Goal: Task Accomplishment & Management: Complete application form

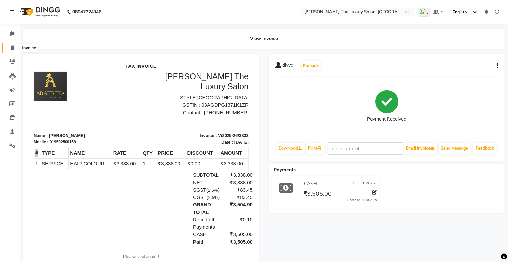
click at [11, 47] on icon at bounding box center [13, 47] width 4 height 5
select select "7179"
select select "service"
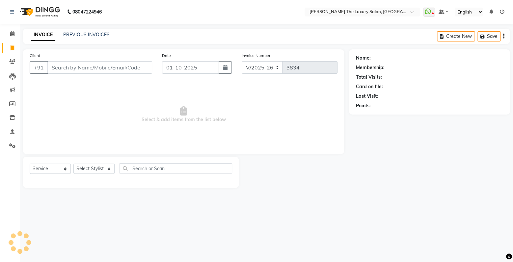
click at [66, 68] on input "Client" at bounding box center [99, 67] width 105 height 13
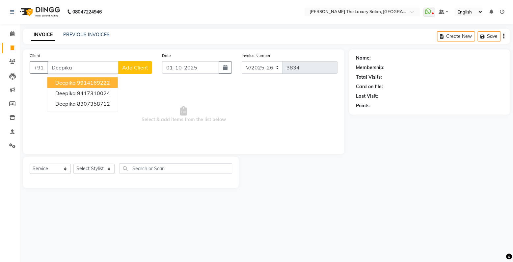
click at [106, 85] on ngb-highlight "9914169222" at bounding box center [93, 82] width 33 height 7
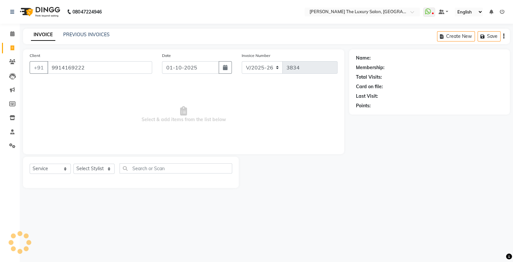
type input "9914169222"
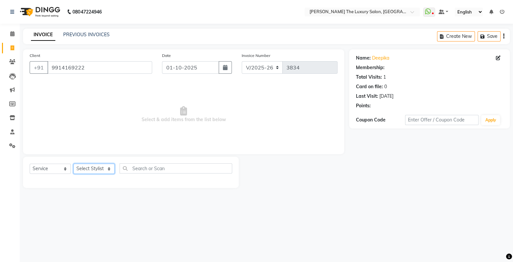
click at [73, 164] on select "Select Stylist amrit arsh [PERSON_NAME] [PERSON_NAME] jasmine matrix [PERSON_NA…" at bounding box center [93, 169] width 41 height 10
select select "86782"
click option "arsh" at bounding box center [0, 0] width 0 height 0
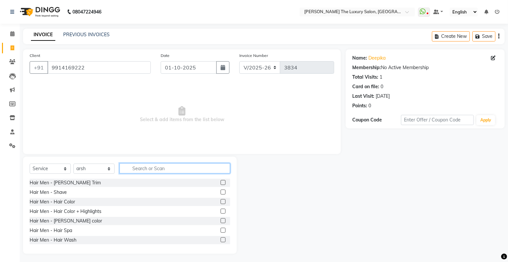
click at [169, 170] on input "text" at bounding box center [175, 168] width 111 height 10
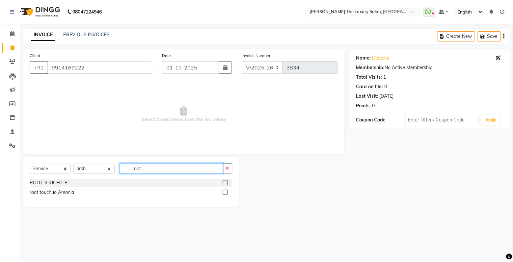
type input "root"
click at [225, 180] on label at bounding box center [225, 182] width 5 height 5
click at [225, 181] on input "checkbox" at bounding box center [225, 183] width 4 height 4
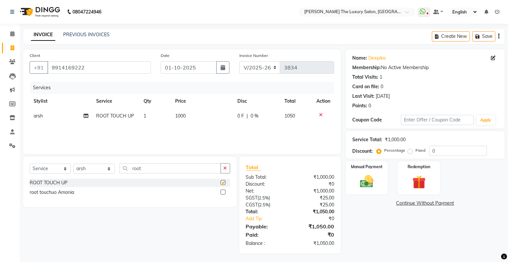
checkbox input "false"
drag, startPoint x: 167, startPoint y: 168, endPoint x: -10, endPoint y: 187, distance: 177.6
click at [120, 174] on input "root" at bounding box center [170, 168] width 101 height 10
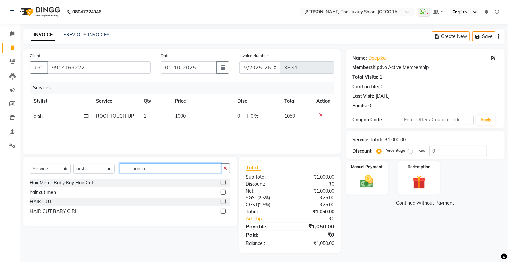
type input "hair cut"
click at [222, 192] on label at bounding box center [223, 192] width 5 height 5
click at [222, 192] on input "checkbox" at bounding box center [223, 192] width 4 height 4
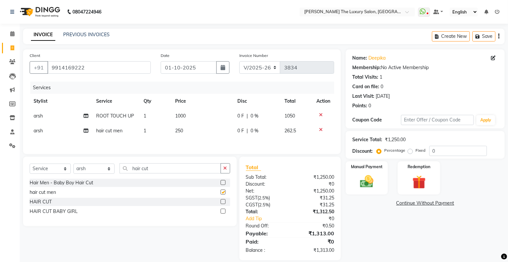
checkbox input "false"
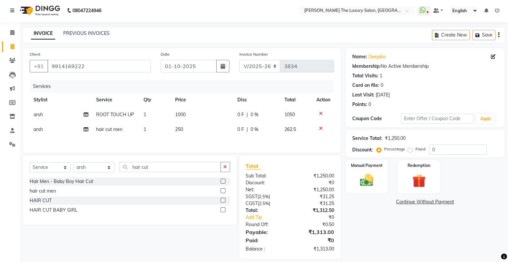
scroll to position [9, 0]
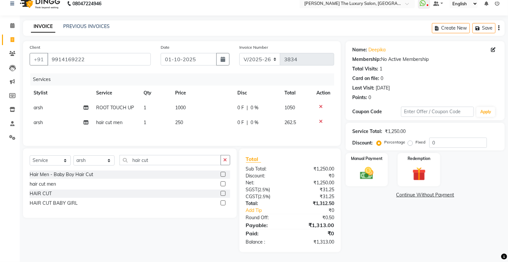
click at [321, 119] on icon at bounding box center [321, 121] width 4 height 5
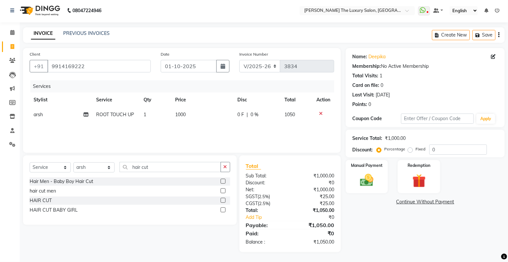
click at [224, 201] on label at bounding box center [223, 200] width 5 height 5
click at [224, 201] on input "checkbox" at bounding box center [223, 201] width 4 height 4
checkbox input "false"
click at [383, 171] on div "Manual Payment" at bounding box center [367, 176] width 44 height 35
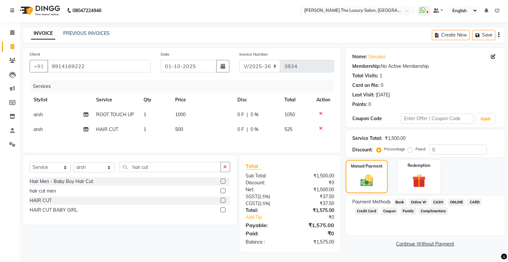
click at [441, 200] on span "CASH" at bounding box center [438, 203] width 14 height 8
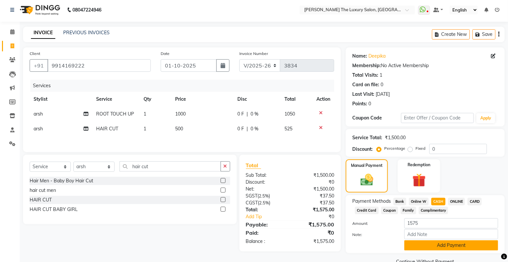
scroll to position [16, 0]
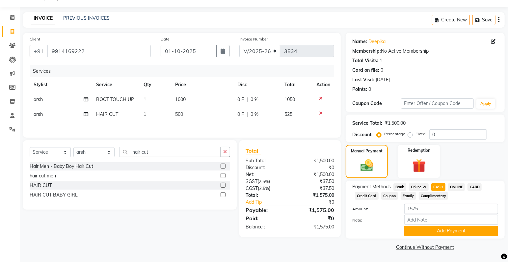
click at [431, 236] on div "Payment Methods Bank Online W CASH ONLINE CARD Credit Card Coupon Family Compli…" at bounding box center [425, 210] width 159 height 58
click at [442, 234] on button "Add Payment" at bounding box center [451, 231] width 94 height 10
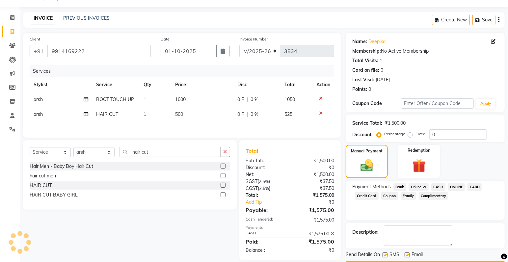
scroll to position [35, 0]
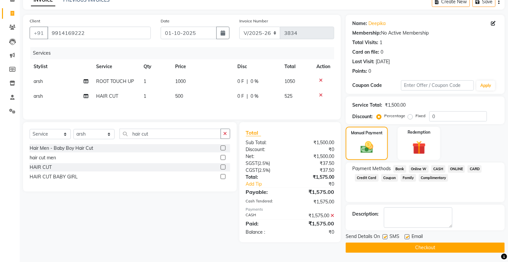
click at [447, 246] on button "Checkout" at bounding box center [425, 248] width 159 height 10
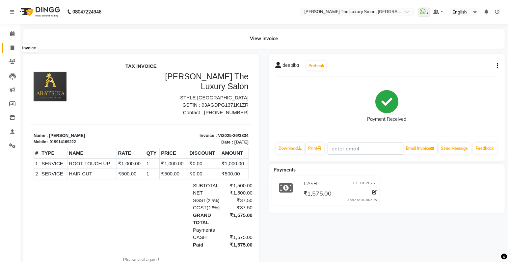
click at [13, 45] on icon at bounding box center [13, 47] width 4 height 5
select select "service"
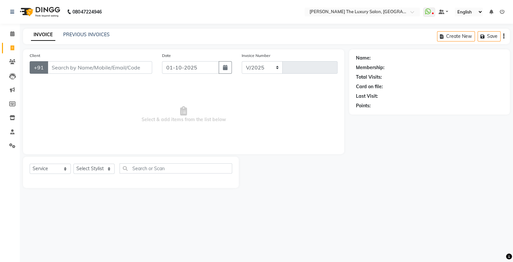
select select "7179"
type input "3835"
click at [62, 65] on input "Client" at bounding box center [99, 67] width 105 height 13
type input "[PERSON_NAME]"
drag, startPoint x: 109, startPoint y: 71, endPoint x: -14, endPoint y: 98, distance: 125.9
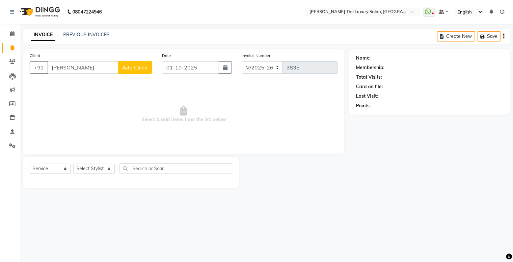
click at [47, 74] on input "[PERSON_NAME]" at bounding box center [82, 67] width 71 height 13
click at [92, 82] on span "9915614" at bounding box center [95, 82] width 23 height 7
type input "9915614200"
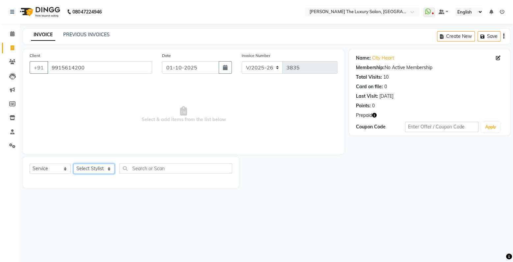
click at [73, 164] on select "Select Stylist amrit arsh [PERSON_NAME] [PERSON_NAME] jasmine matrix [PERSON_NA…" at bounding box center [93, 169] width 41 height 10
select select "91383"
click option "Gaurav" at bounding box center [0, 0] width 0 height 0
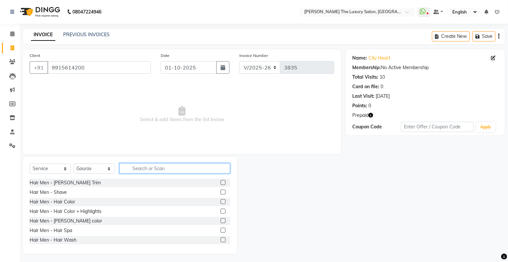
click at [145, 168] on input "text" at bounding box center [175, 168] width 111 height 10
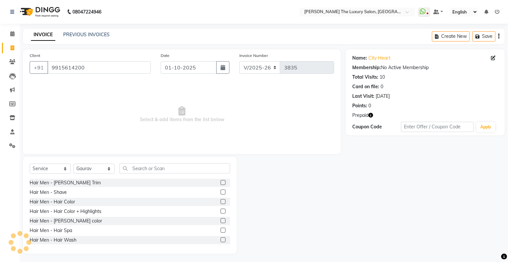
click at [221, 183] on label at bounding box center [223, 182] width 5 height 5
click at [221, 183] on input "checkbox" at bounding box center [223, 183] width 4 height 4
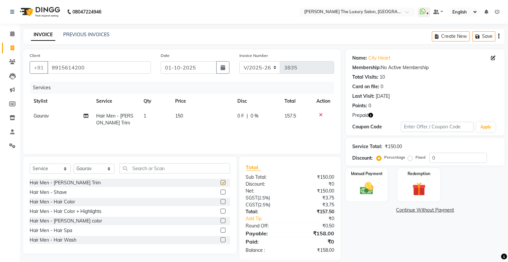
checkbox input "false"
click at [207, 169] on input "text" at bounding box center [175, 168] width 111 height 10
click at [181, 116] on span "150" at bounding box center [179, 116] width 8 height 6
select select "91383"
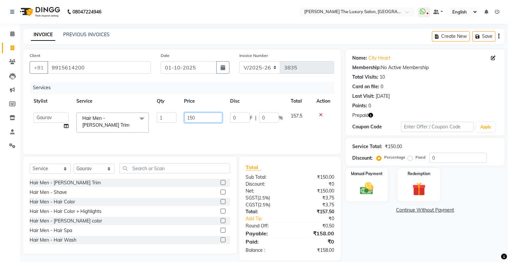
click at [192, 116] on input "150" at bounding box center [203, 118] width 38 height 10
type input "140"
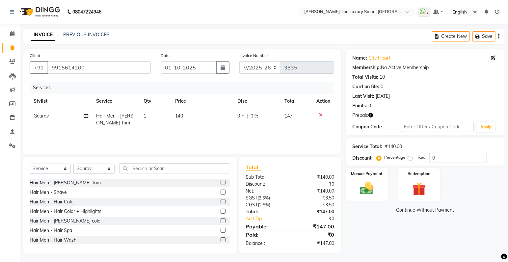
click at [259, 128] on td "0 F | 0 %" at bounding box center [257, 120] width 47 height 22
select select "91383"
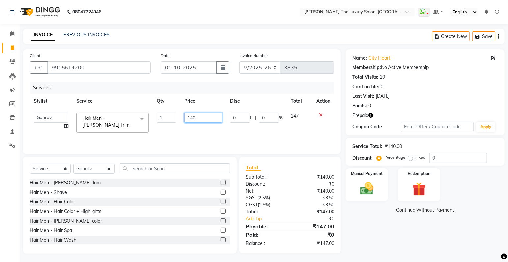
click at [197, 118] on input "140" at bounding box center [203, 118] width 38 height 10
type input "143"
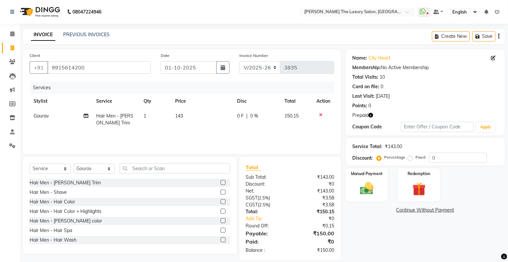
click at [220, 129] on td "143" at bounding box center [202, 120] width 62 height 22
select select "91383"
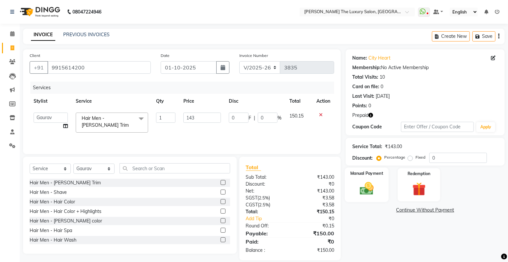
click at [371, 186] on img at bounding box center [367, 189] width 23 height 16
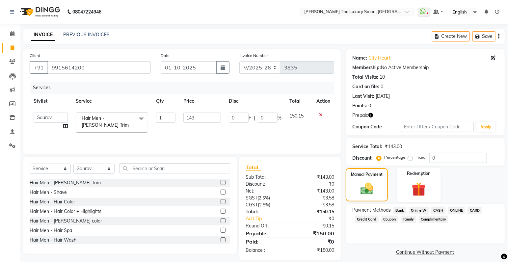
click at [427, 191] on img at bounding box center [419, 189] width 23 height 17
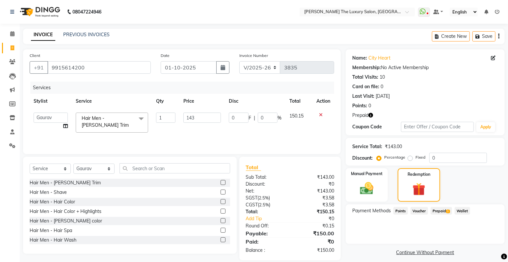
click at [443, 211] on span "Prepaid 1" at bounding box center [441, 211] width 21 height 8
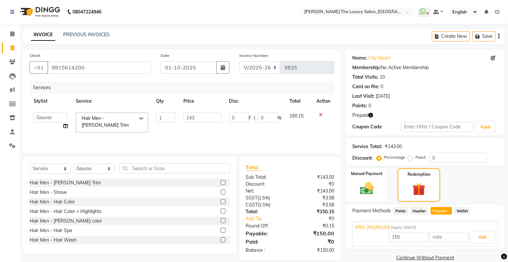
scroll to position [10, 0]
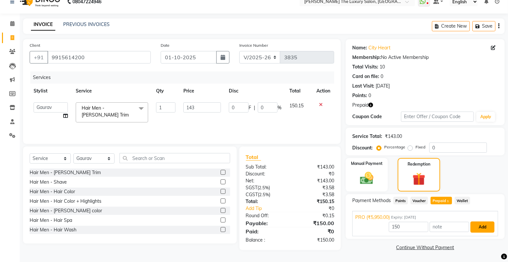
click at [488, 227] on button "Add" at bounding box center [483, 227] width 24 height 11
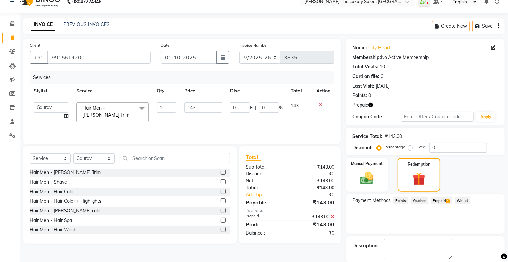
scroll to position [42, 0]
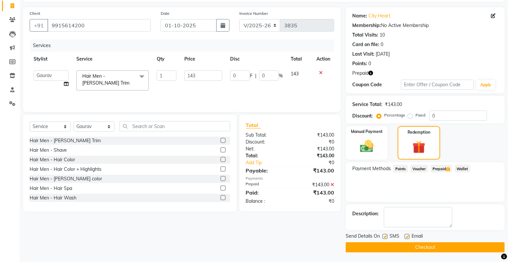
click at [427, 249] on button "Checkout" at bounding box center [425, 247] width 159 height 10
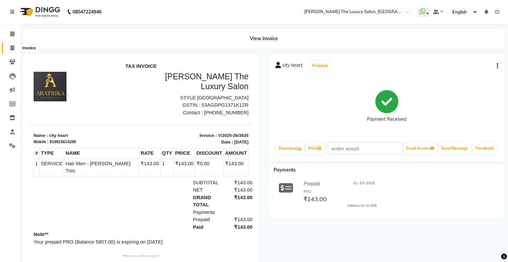
click at [16, 50] on span at bounding box center [13, 48] width 12 height 8
select select "service"
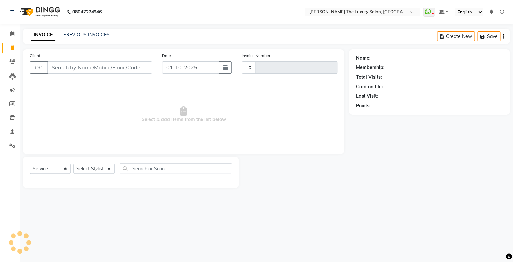
type input "3836"
select select "7179"
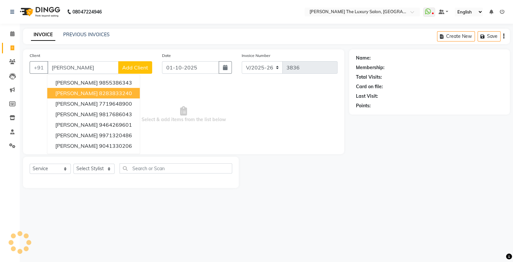
click at [99, 93] on ngb-highlight "8283833240" at bounding box center [115, 93] width 33 height 7
type input "8283833240"
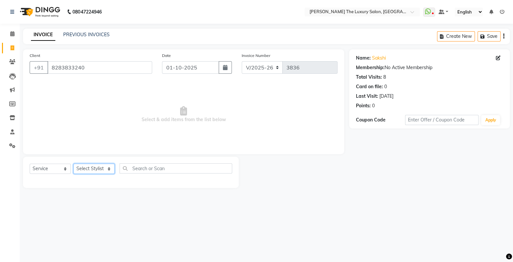
click at [73, 164] on select "Select Stylist amrit arsh [PERSON_NAME] [PERSON_NAME] jasmine matrix [PERSON_NA…" at bounding box center [93, 169] width 41 height 10
select select "74644"
click option "[PERSON_NAME]" at bounding box center [0, 0] width 0 height 0
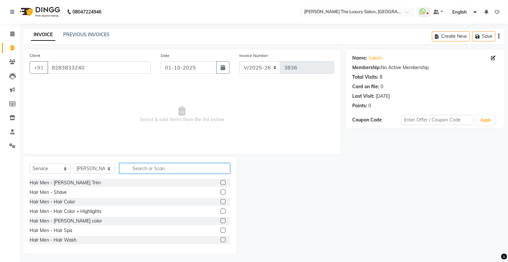
click at [126, 171] on input "text" at bounding box center [175, 168] width 111 height 10
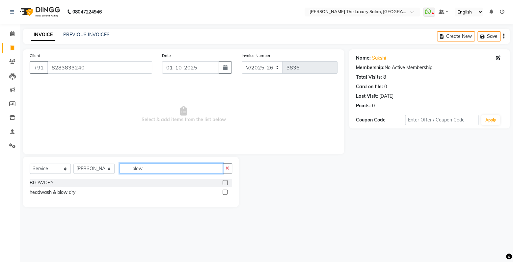
type input "blow"
click at [221, 181] on div "BLOWDRY" at bounding box center [131, 183] width 203 height 8
click at [225, 182] on label at bounding box center [225, 182] width 5 height 5
click at [225, 182] on input "checkbox" at bounding box center [225, 183] width 4 height 4
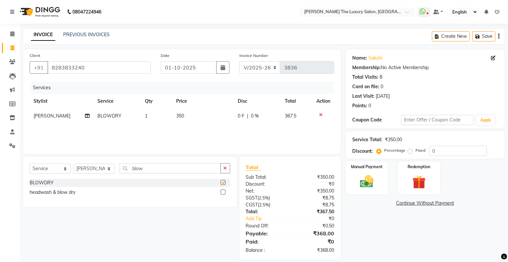
checkbox input "false"
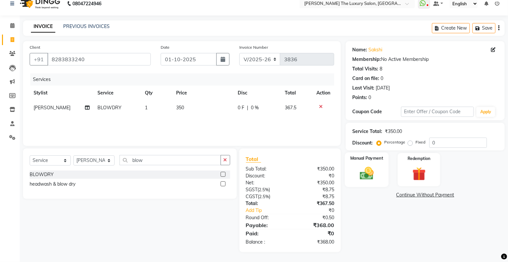
click at [375, 171] on img at bounding box center [367, 174] width 23 height 16
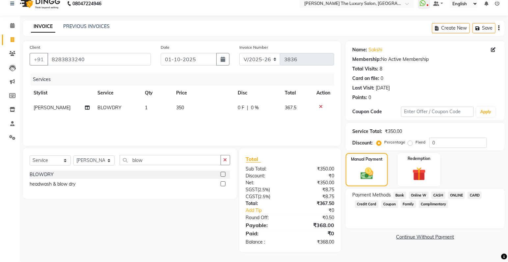
click at [453, 197] on span "ONLINE" at bounding box center [456, 196] width 17 height 8
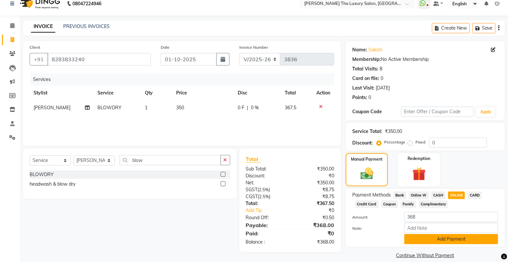
click at [465, 241] on button "Add Payment" at bounding box center [451, 239] width 94 height 10
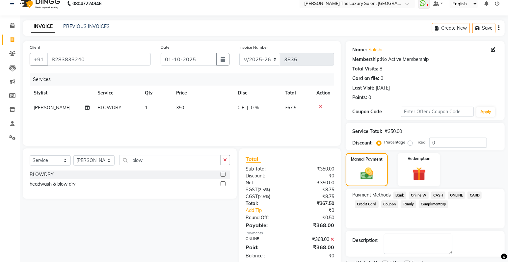
scroll to position [35, 0]
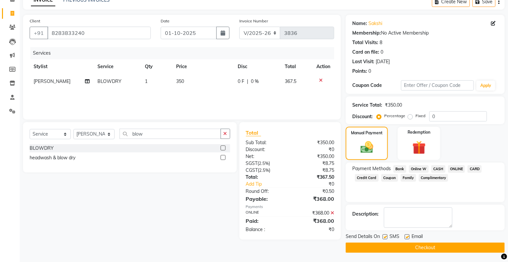
click at [386, 237] on label at bounding box center [385, 236] width 5 height 5
click at [386, 237] on input "checkbox" at bounding box center [385, 237] width 4 height 4
checkbox input "false"
click at [396, 252] on button "Checkout" at bounding box center [425, 248] width 159 height 10
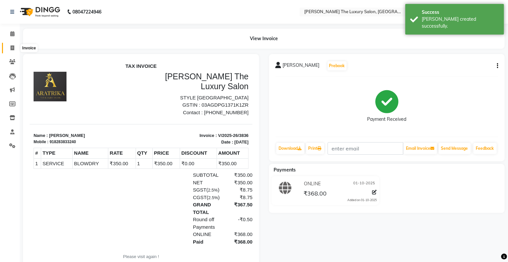
click at [13, 52] on span at bounding box center [13, 48] width 12 height 8
select select "7179"
select select "service"
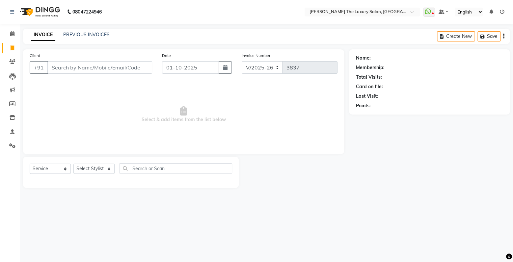
click at [68, 67] on input "Client" at bounding box center [99, 67] width 105 height 13
type input "m"
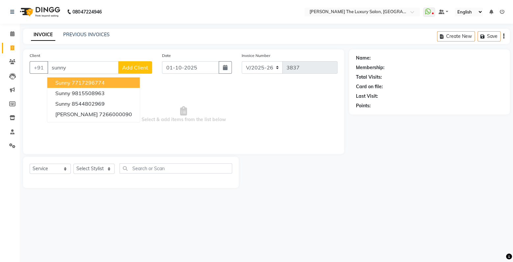
click at [121, 85] on button "sunny 7717296774" at bounding box center [93, 82] width 93 height 11
type input "7717296774"
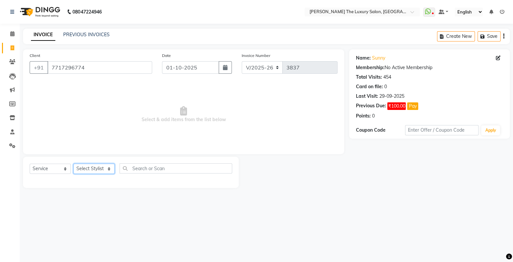
click at [73, 164] on select "Select Stylist amrit arsh [PERSON_NAME] [PERSON_NAME] jasmine matrix [PERSON_NA…" at bounding box center [93, 169] width 41 height 10
select select "86782"
click option "arsh" at bounding box center [0, 0] width 0 height 0
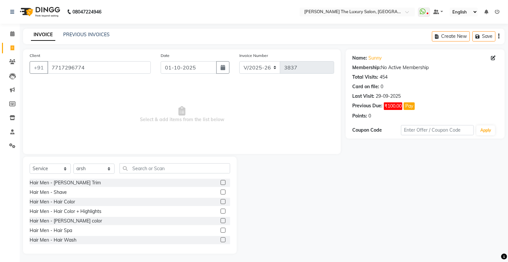
click at [221, 183] on label at bounding box center [223, 182] width 5 height 5
click at [221, 183] on input "checkbox" at bounding box center [223, 183] width 4 height 4
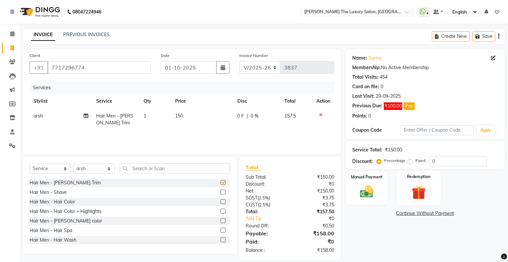
checkbox input "false"
click at [372, 187] on img at bounding box center [367, 192] width 23 height 16
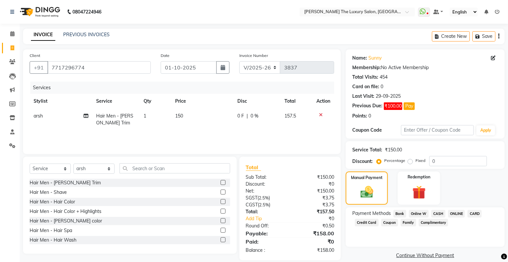
click at [458, 215] on span "ONLINE" at bounding box center [456, 214] width 17 height 8
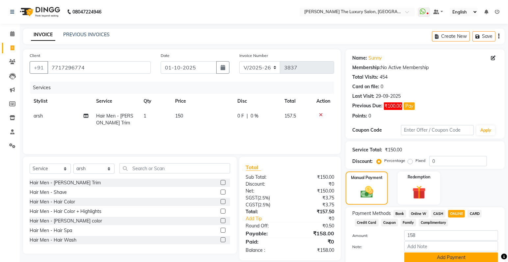
click at [458, 260] on button "Add Payment" at bounding box center [451, 258] width 94 height 10
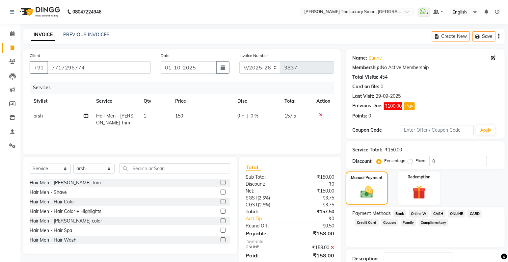
scroll to position [45, 0]
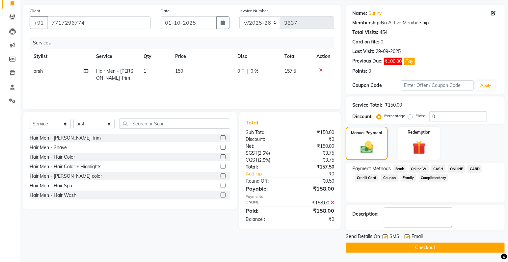
click at [387, 235] on label at bounding box center [385, 236] width 5 height 5
click at [387, 235] on input "checkbox" at bounding box center [385, 237] width 4 height 4
checkbox input "false"
click at [390, 246] on button "Checkout" at bounding box center [425, 248] width 159 height 10
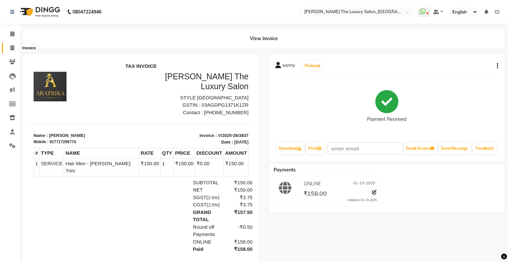
click at [11, 50] on icon at bounding box center [13, 47] width 4 height 5
select select "7179"
select select "service"
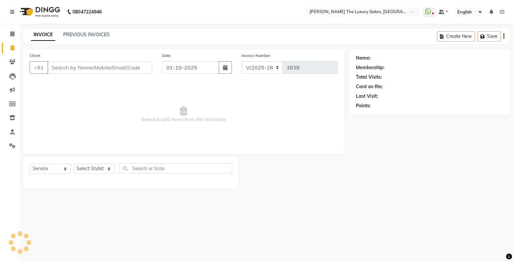
click at [108, 71] on input "Client" at bounding box center [99, 67] width 105 height 13
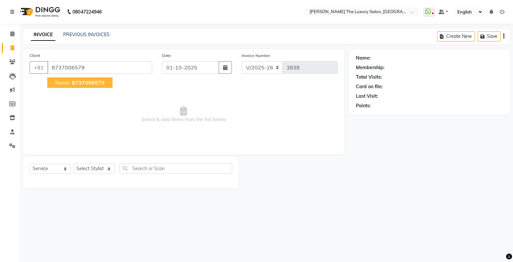
type input "8737006579"
click at [91, 87] on button "rashi 873700657 9" at bounding box center [79, 82] width 65 height 11
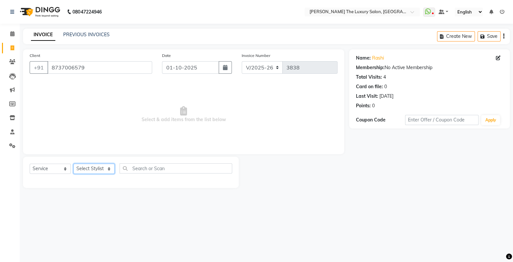
click at [73, 164] on select "Select Stylist amrit arsh [PERSON_NAME] [PERSON_NAME] jasmine matrix [PERSON_NA…" at bounding box center [93, 169] width 41 height 10
select select "74644"
click option "[PERSON_NAME]" at bounding box center [0, 0] width 0 height 0
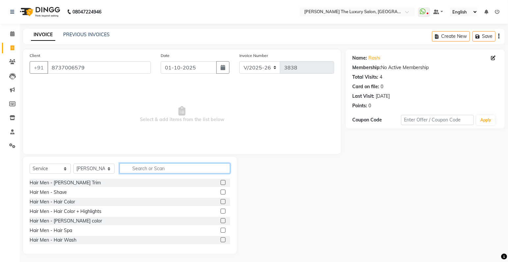
click at [166, 167] on input "text" at bounding box center [175, 168] width 111 height 10
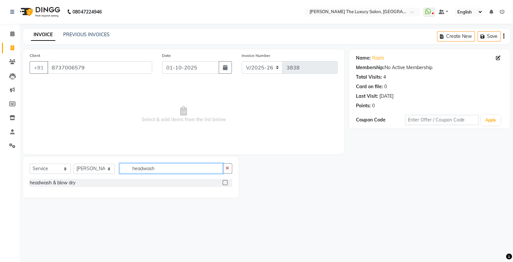
type input "headwash"
click at [225, 183] on label at bounding box center [225, 182] width 5 height 5
click at [225, 183] on input "checkbox" at bounding box center [225, 183] width 4 height 4
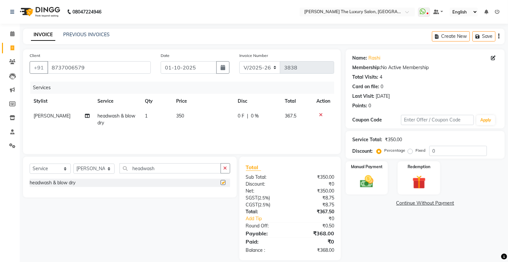
checkbox input "false"
drag, startPoint x: 180, startPoint y: 172, endPoint x: 0, endPoint y: 176, distance: 180.5
click at [120, 174] on input "headwash" at bounding box center [170, 168] width 101 height 10
type input "open"
click at [225, 182] on label at bounding box center [223, 182] width 5 height 5
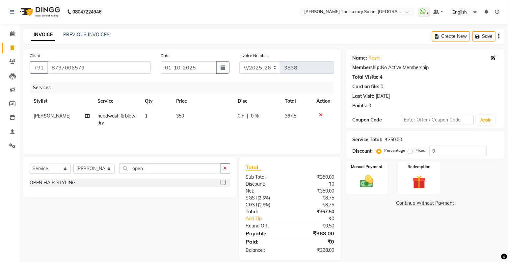
click at [225, 182] on input "checkbox" at bounding box center [223, 183] width 4 height 4
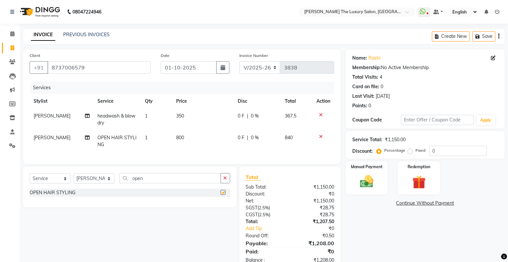
checkbox input "false"
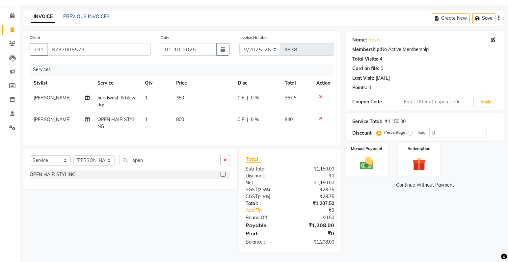
click at [178, 117] on span "800" at bounding box center [180, 120] width 8 height 6
select select "74644"
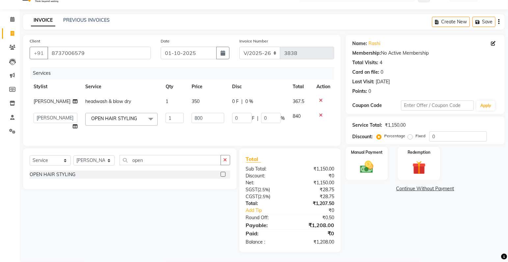
scroll to position [19, 0]
click at [192, 113] on input "800" at bounding box center [208, 118] width 32 height 10
type input "700"
click at [296, 121] on td "840" at bounding box center [301, 121] width 24 height 25
select select "74644"
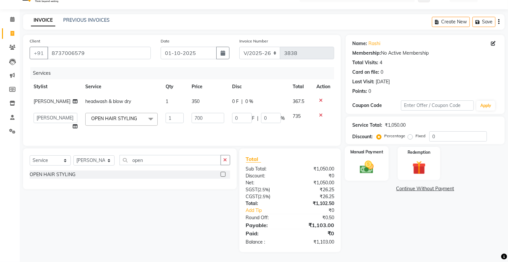
click at [376, 161] on img at bounding box center [367, 167] width 23 height 16
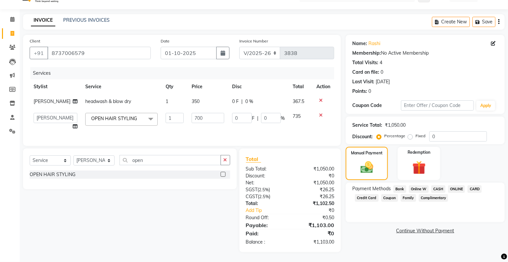
click at [473, 185] on span "CARD" at bounding box center [475, 189] width 14 height 8
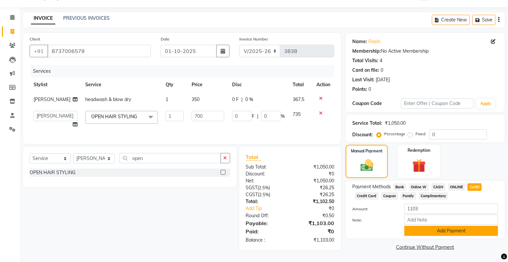
click at [436, 232] on button "Add Payment" at bounding box center [451, 231] width 94 height 10
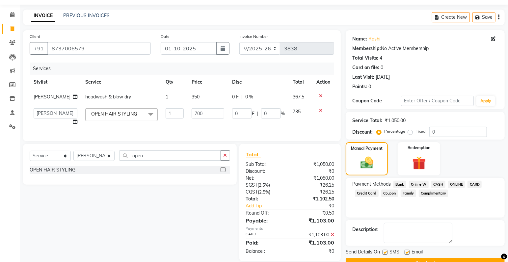
scroll to position [35, 0]
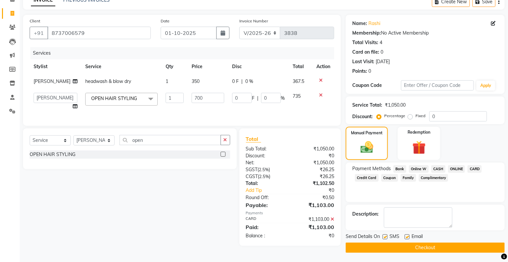
click at [399, 248] on button "Checkout" at bounding box center [425, 248] width 159 height 10
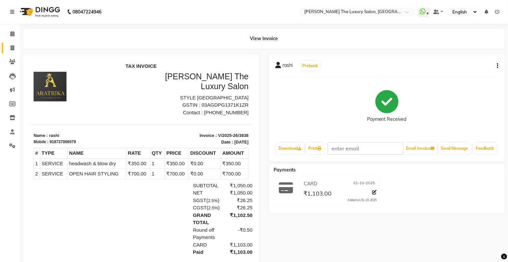
click at [11, 49] on icon at bounding box center [13, 47] width 4 height 5
select select "service"
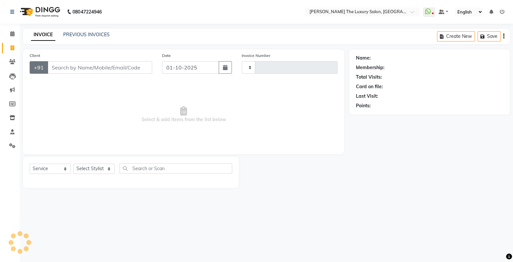
type input "3839"
select select "7179"
